Goal: Task Accomplishment & Management: Use online tool/utility

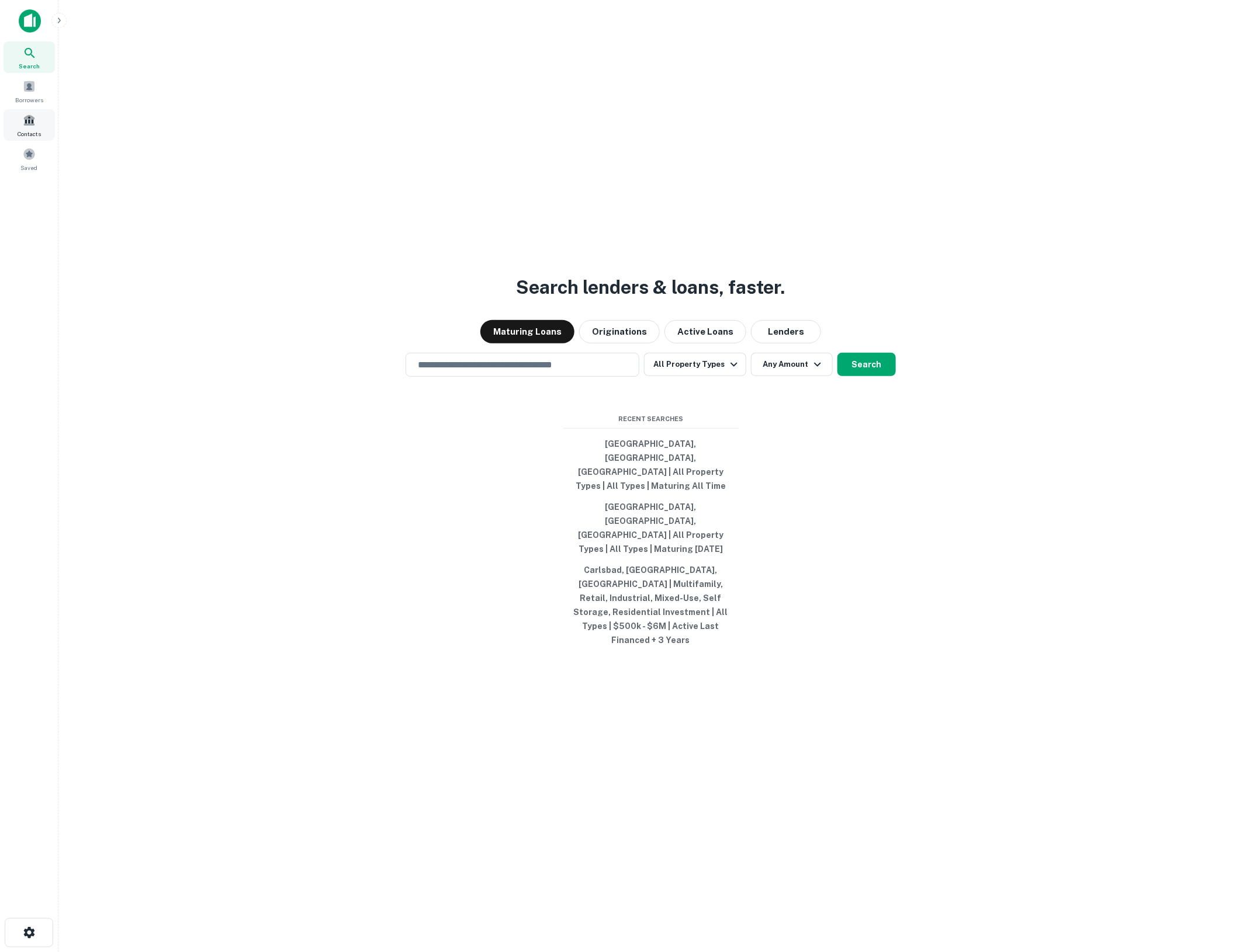
click at [37, 121] on div "Contacts" at bounding box center [29, 125] width 52 height 31
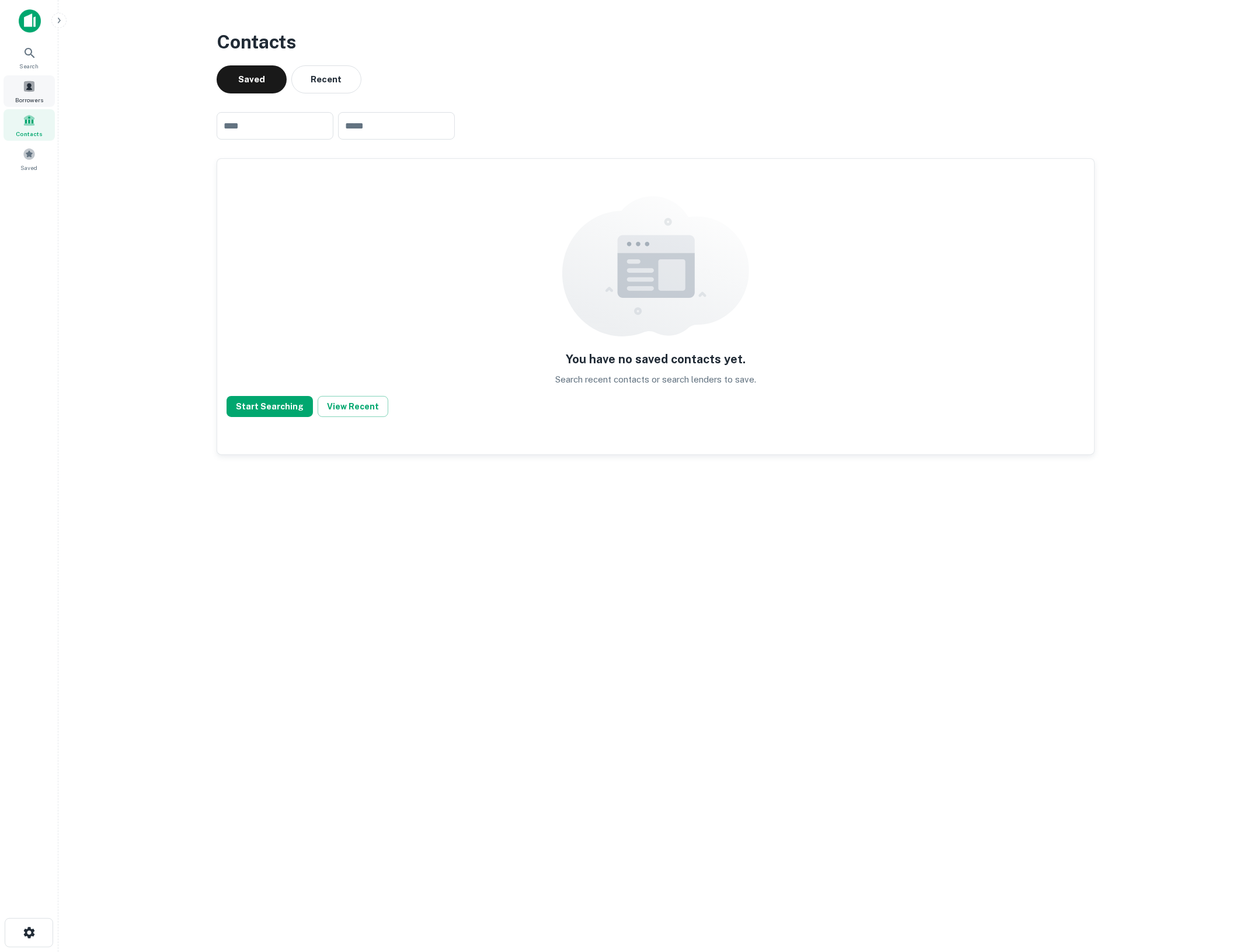
click at [39, 82] on div "Borrowers" at bounding box center [29, 91] width 52 height 31
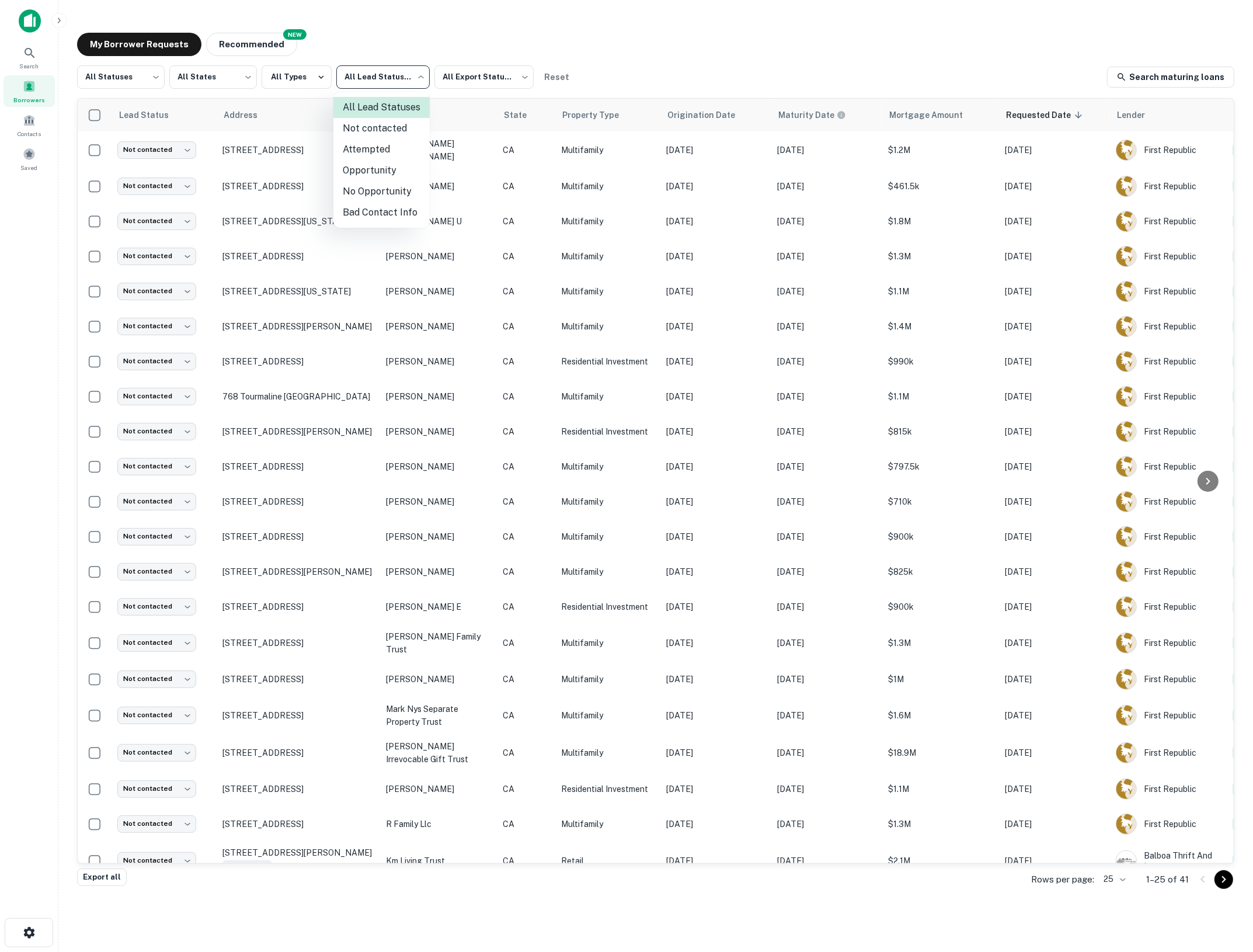
click at [415, 80] on body "Search Borrowers Contacts Saved My Borrower Requests NEW Recommended All Status…" at bounding box center [626, 476] width 1253 height 952
drag, startPoint x: 584, startPoint y: 857, endPoint x: 1057, endPoint y: 873, distance: 473.3
click at [1057, 873] on div at bounding box center [626, 476] width 1253 height 952
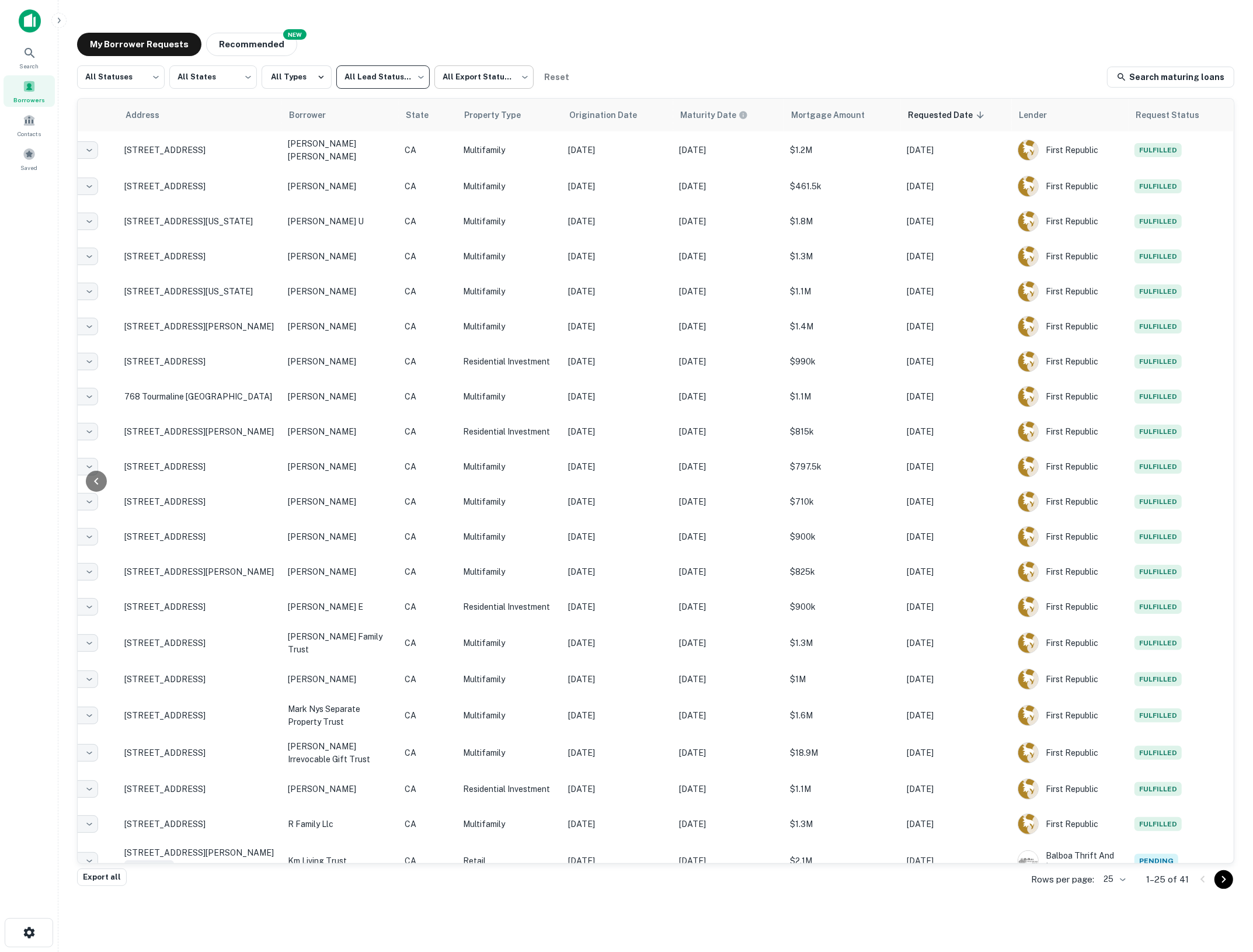
click at [501, 80] on body "Search Borrowers Contacts Saved My Borrower Requests NEW Recommended All Status…" at bounding box center [626, 476] width 1253 height 952
click at [394, 78] on div at bounding box center [626, 476] width 1253 height 952
click at [401, 79] on body "Search Borrowers Contacts Saved My Borrower Requests NEW Recommended All Status…" at bounding box center [626, 476] width 1253 height 952
click at [295, 80] on div at bounding box center [626, 476] width 1253 height 952
click at [295, 80] on button "All Types" at bounding box center [297, 77] width 70 height 23
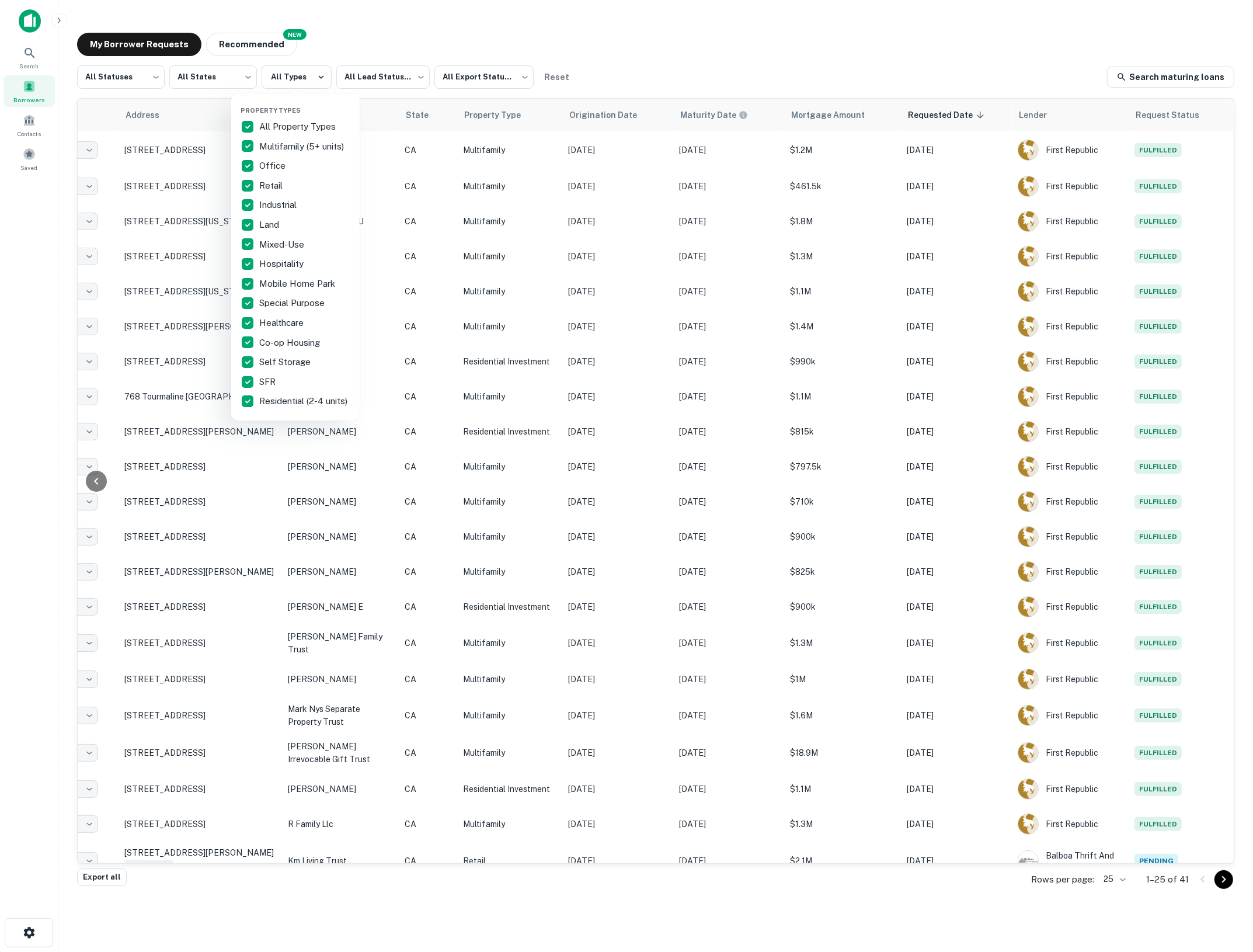
click at [412, 23] on div at bounding box center [626, 476] width 1253 height 952
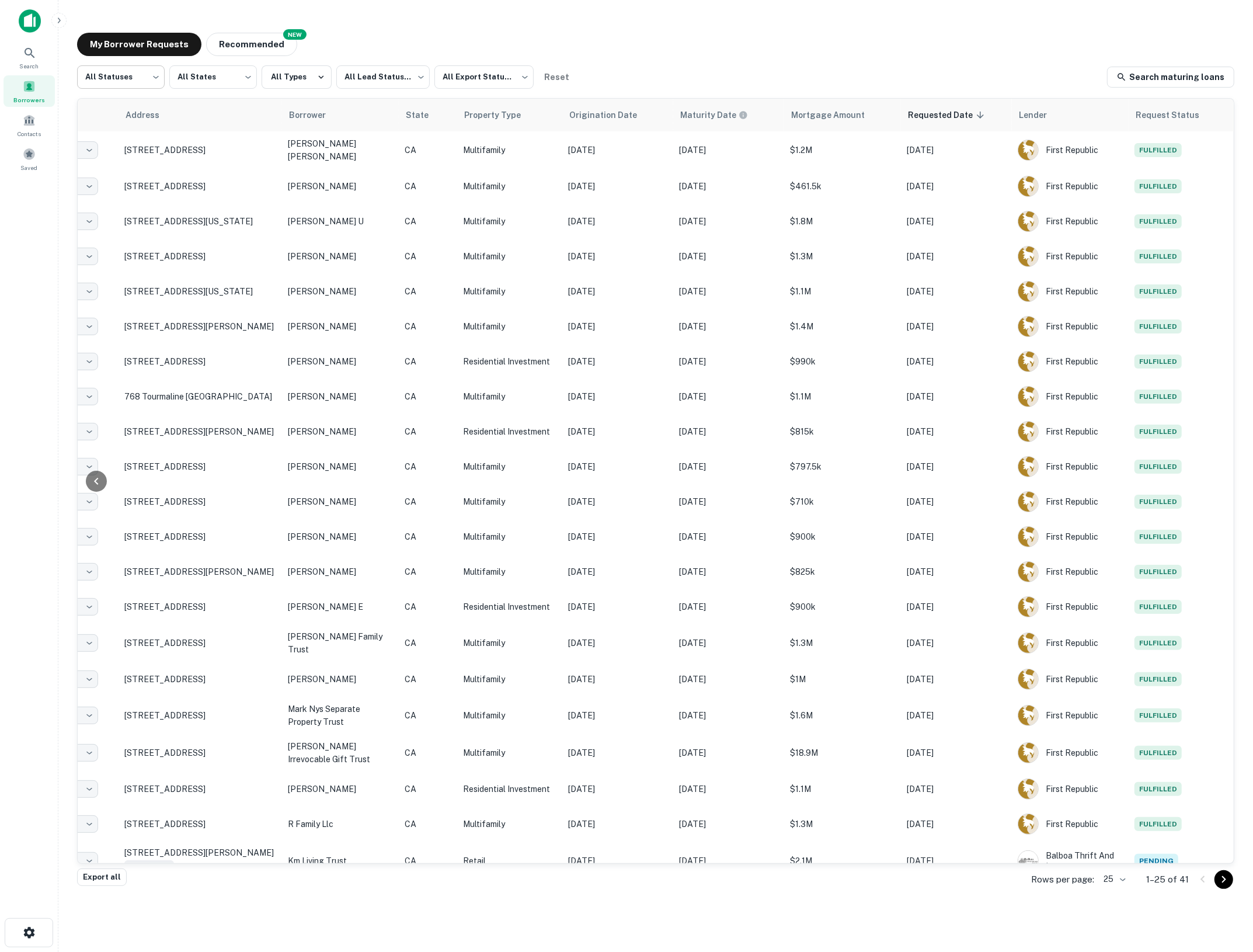
click at [159, 74] on body "Search Borrowers Contacts Saved My Borrower Requests NEW Recommended All Status…" at bounding box center [626, 476] width 1253 height 952
click at [121, 153] on li "Fulfilled" at bounding box center [120, 149] width 88 height 21
type input "*********"
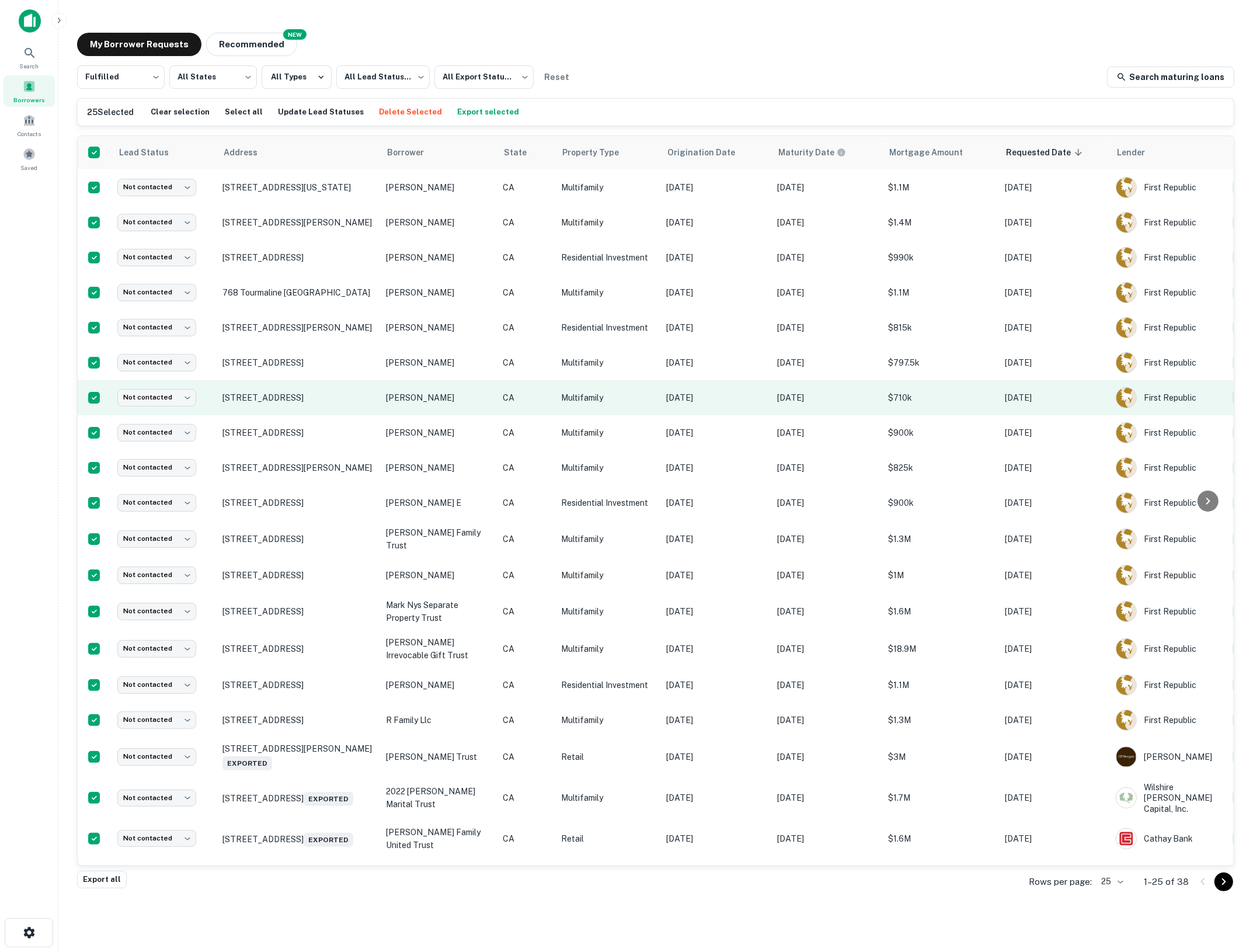
scroll to position [214, 0]
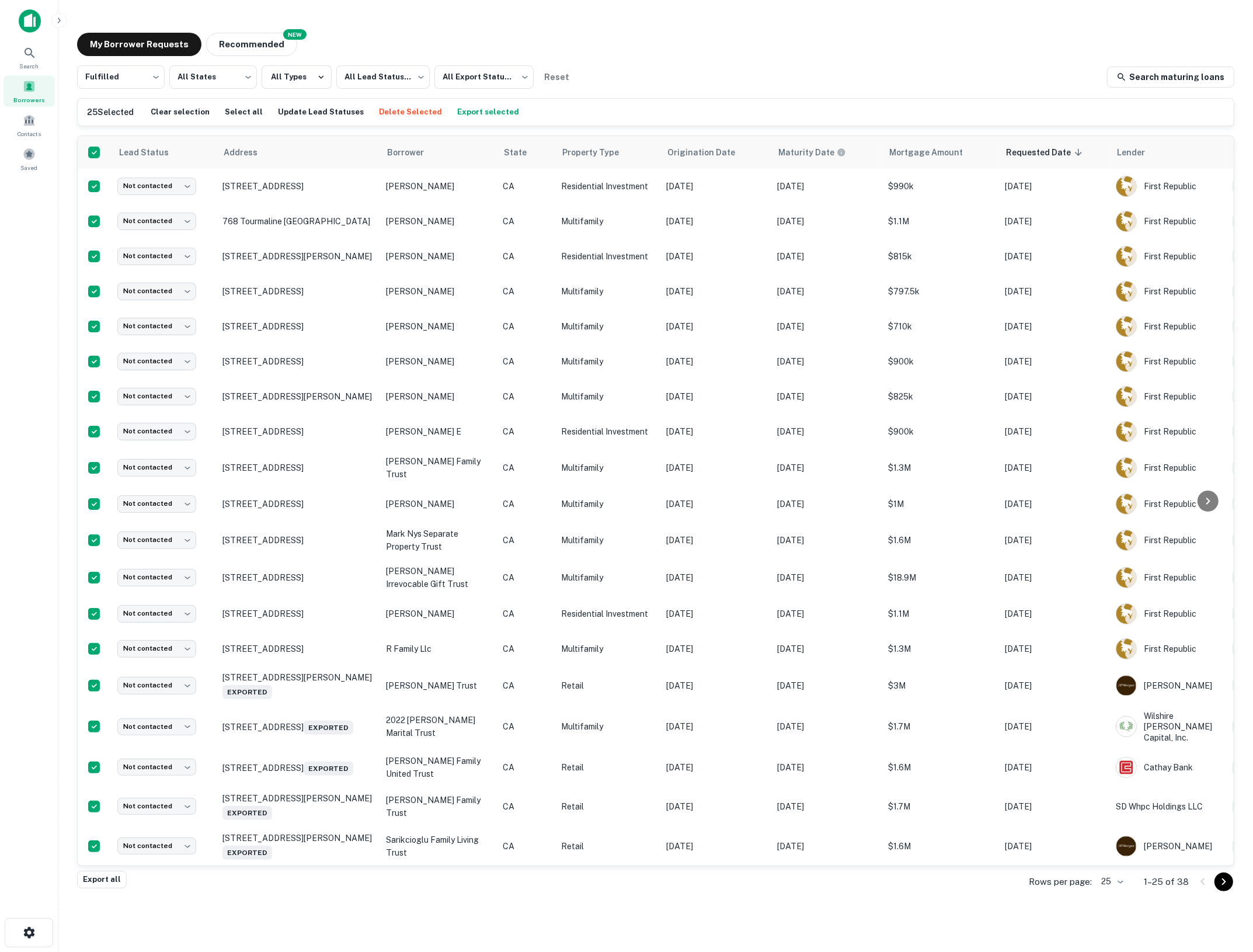
click at [1122, 882] on body "Search Borrowers Contacts Saved My Borrower Requests NEW Recommended Fulfilled …" at bounding box center [626, 476] width 1253 height 952
click at [1110, 864] on li "100" at bounding box center [1112, 864] width 39 height 21
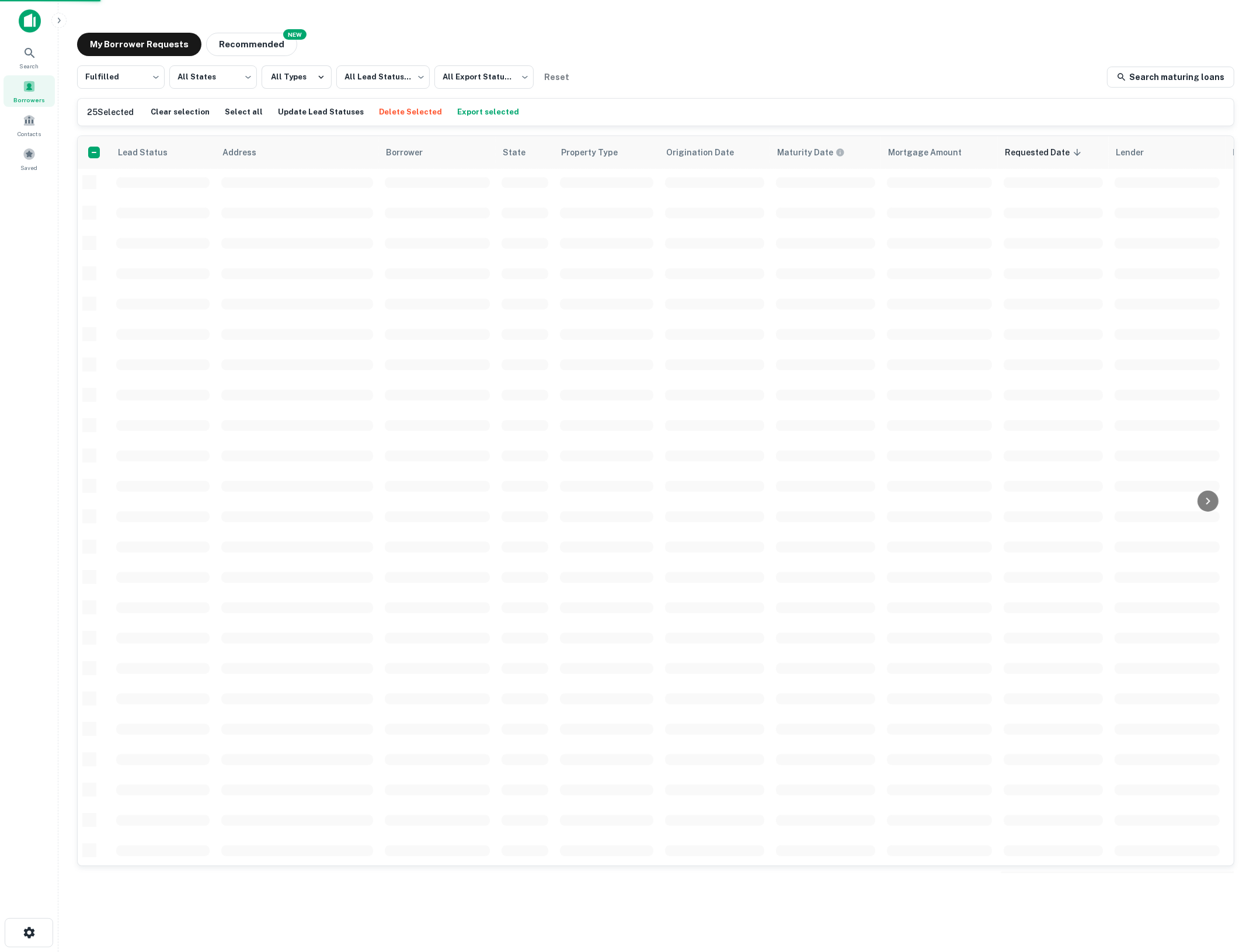
scroll to position [74, 0]
click at [864, 900] on main "My Borrower Requests NEW Recommended Fulfilled ********* ​ All States *** ​ All…" at bounding box center [655, 476] width 1195 height 952
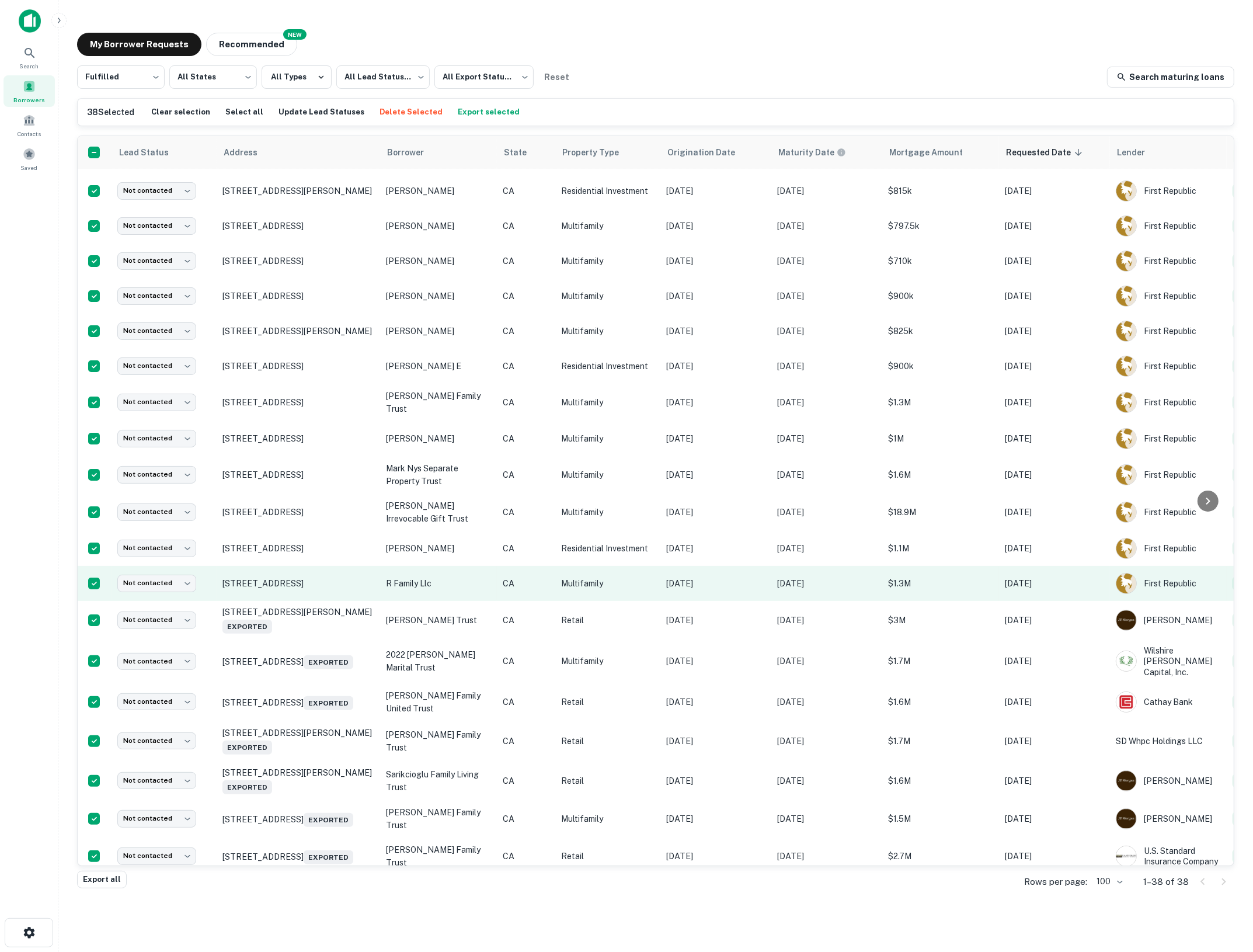
scroll to position [0, 0]
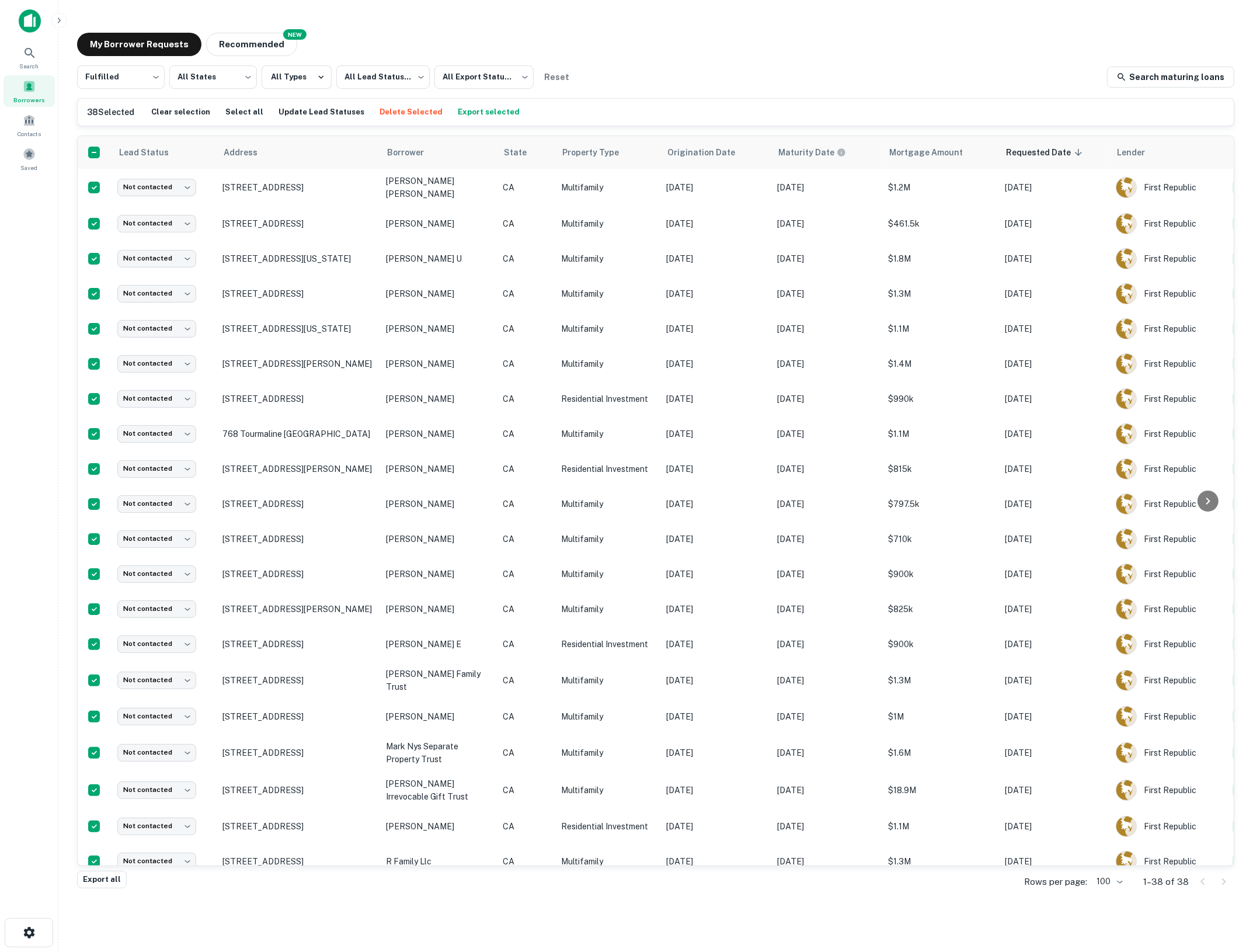
click at [455, 111] on button "Export selected" at bounding box center [489, 112] width 68 height 17
